Goal: Check status

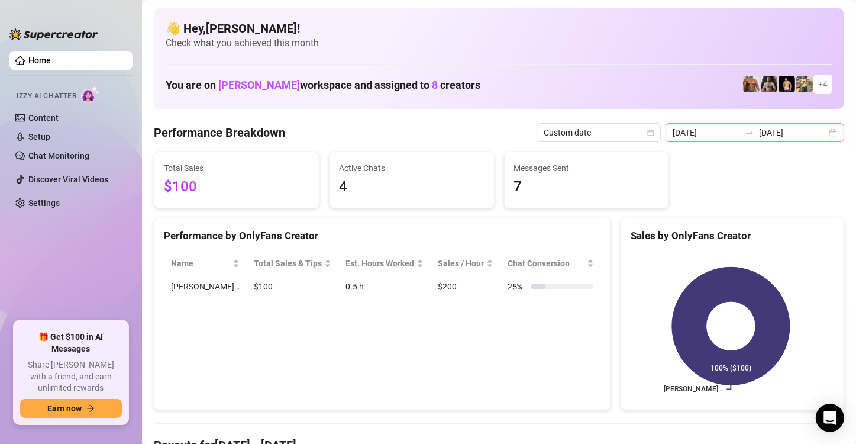
click at [745, 134] on icon "swap-right" at bounding box center [749, 132] width 9 height 9
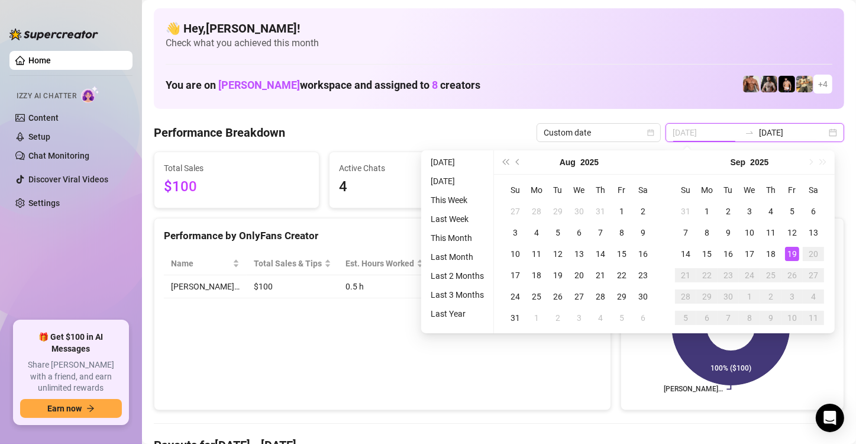
type input "[DATE]"
click at [791, 253] on div "19" at bounding box center [792, 254] width 14 height 14
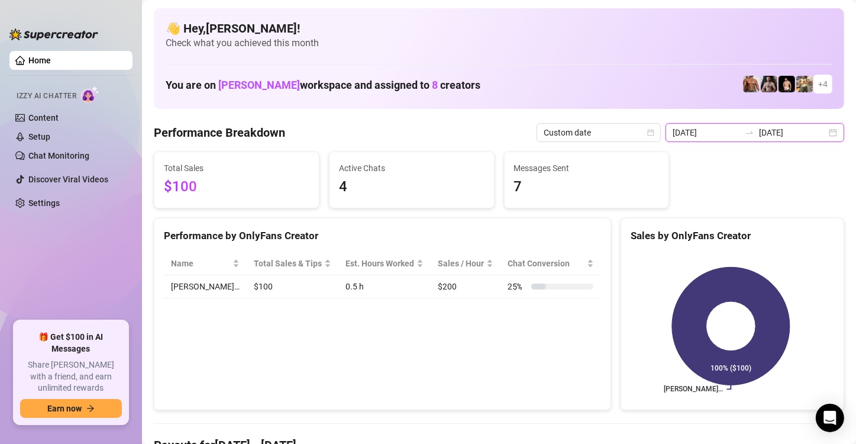
click at [761, 135] on input "[DATE]" at bounding box center [792, 132] width 67 height 13
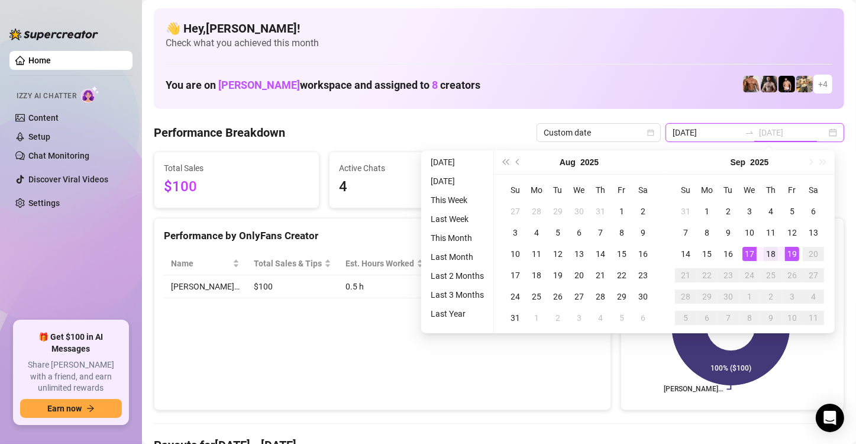
type input "[DATE]"
click at [765, 253] on div "18" at bounding box center [771, 254] width 14 height 14
click at [793, 251] on div "19" at bounding box center [792, 254] width 14 height 14
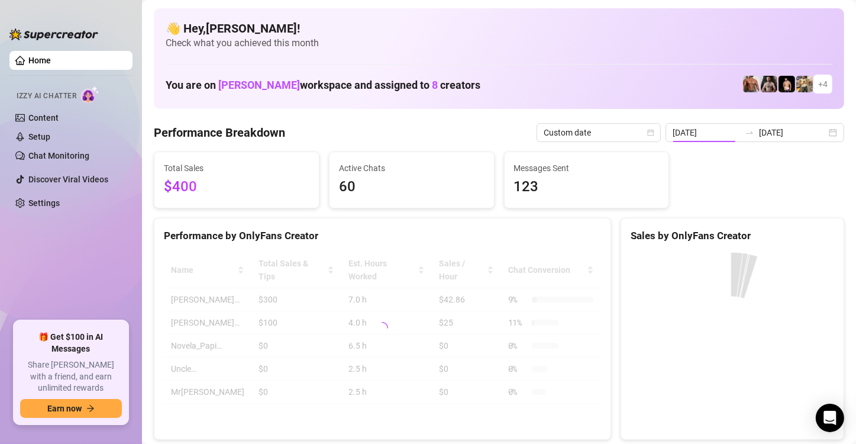
type input "[DATE]"
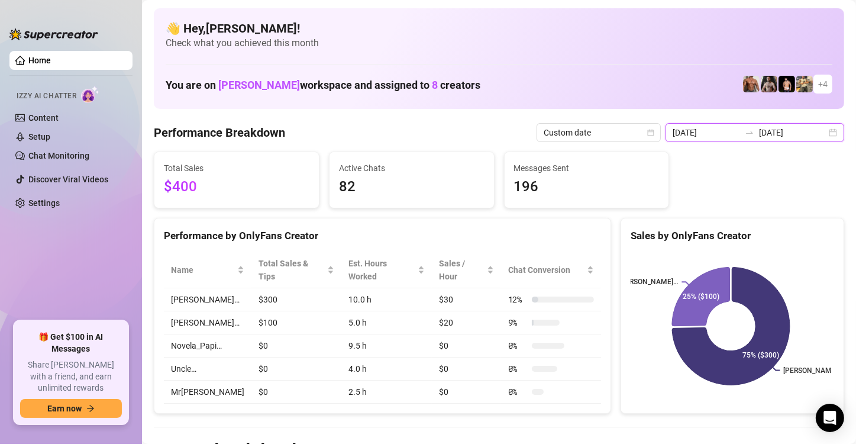
click at [789, 130] on input "[DATE]" at bounding box center [792, 132] width 67 height 13
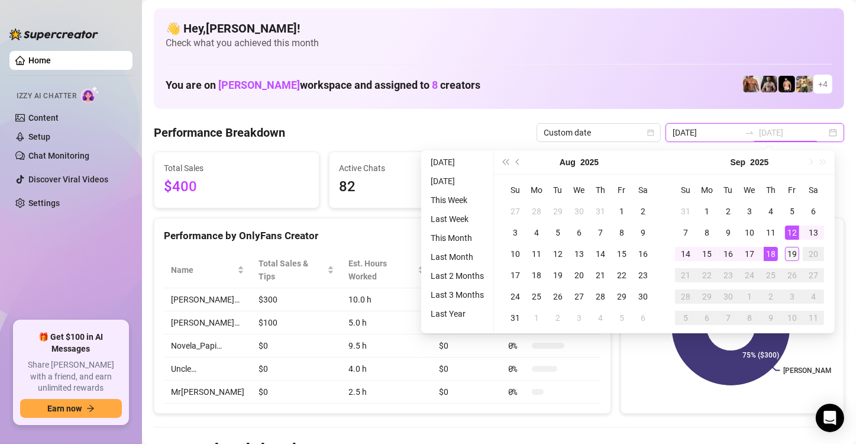
type input "[DATE]"
click at [793, 250] on div "19" at bounding box center [792, 254] width 14 height 14
click at [792, 248] on div "19" at bounding box center [792, 254] width 14 height 14
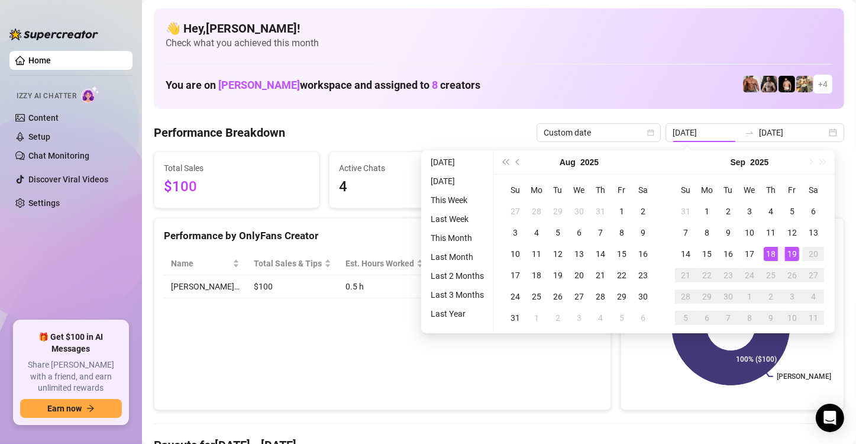
type input "[DATE]"
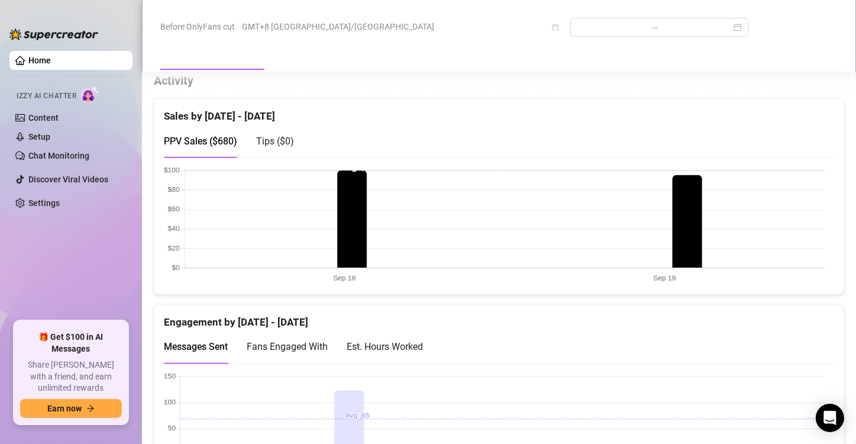
scroll to position [522, 0]
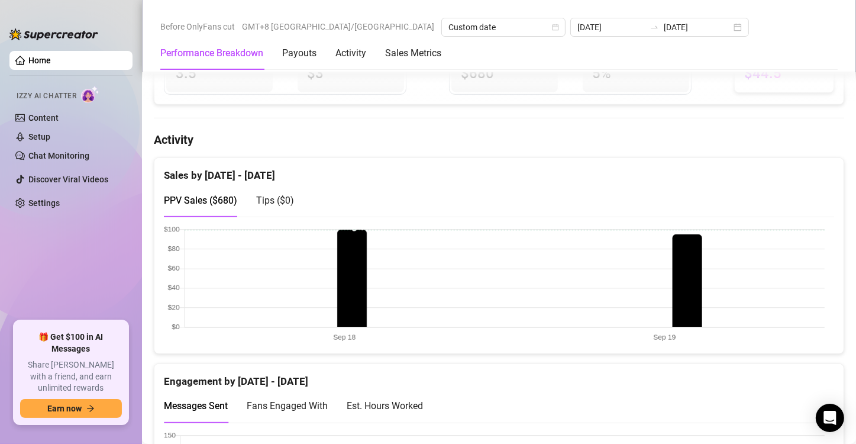
click at [283, 198] on span "Tips ( $0 )" at bounding box center [275, 200] width 38 height 11
click at [219, 196] on span "PPV Sales ( $680 )" at bounding box center [200, 200] width 73 height 11
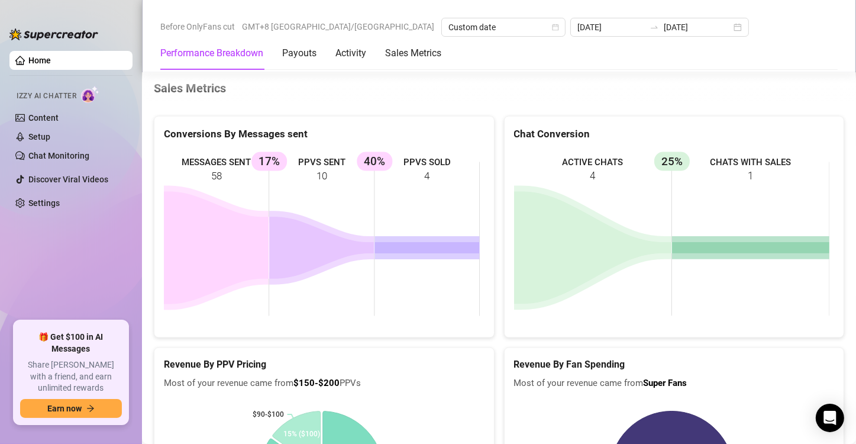
scroll to position [1942, 0]
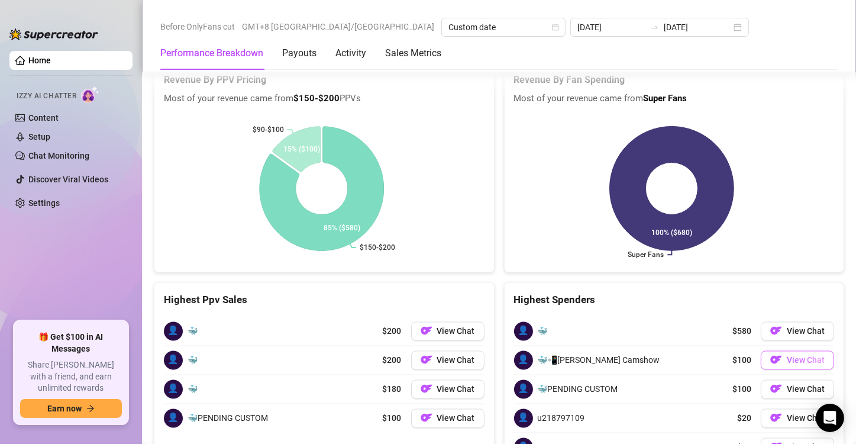
click at [811, 356] on span "View Chat" at bounding box center [806, 360] width 38 height 9
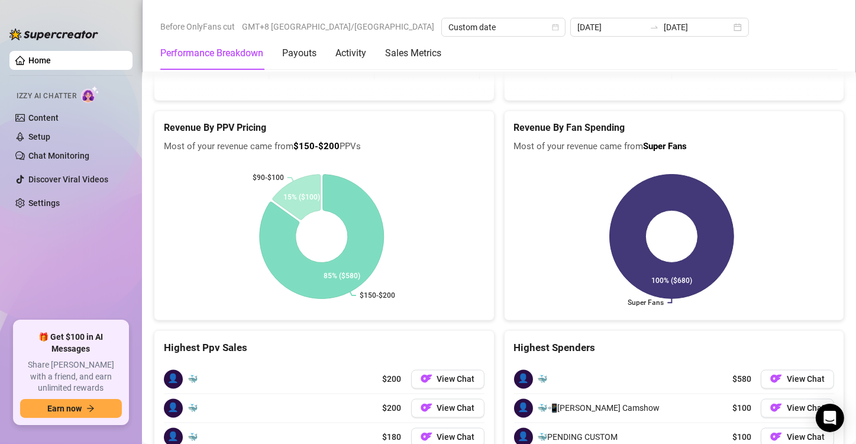
scroll to position [1883, 0]
